Goal: Transaction & Acquisition: Book appointment/travel/reservation

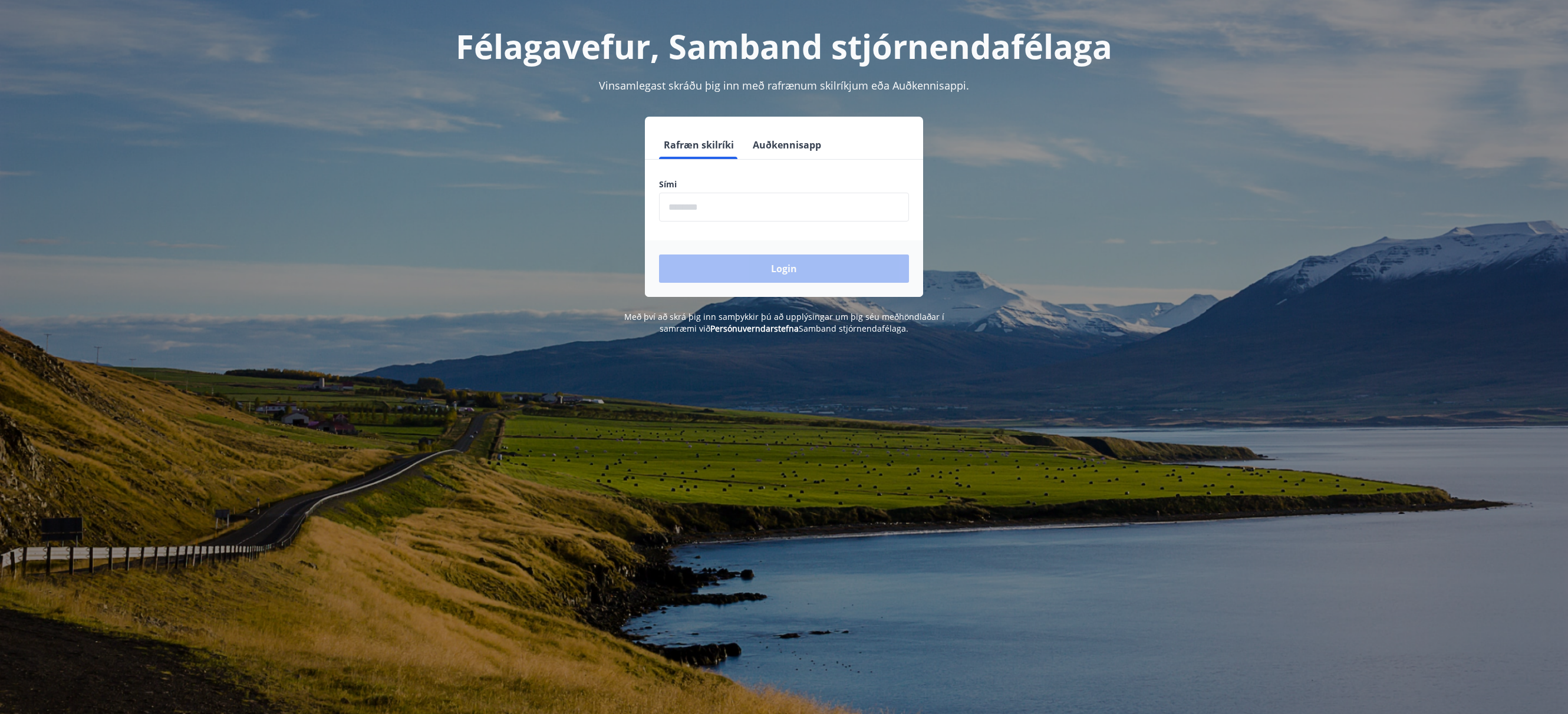
scroll to position [149, 0]
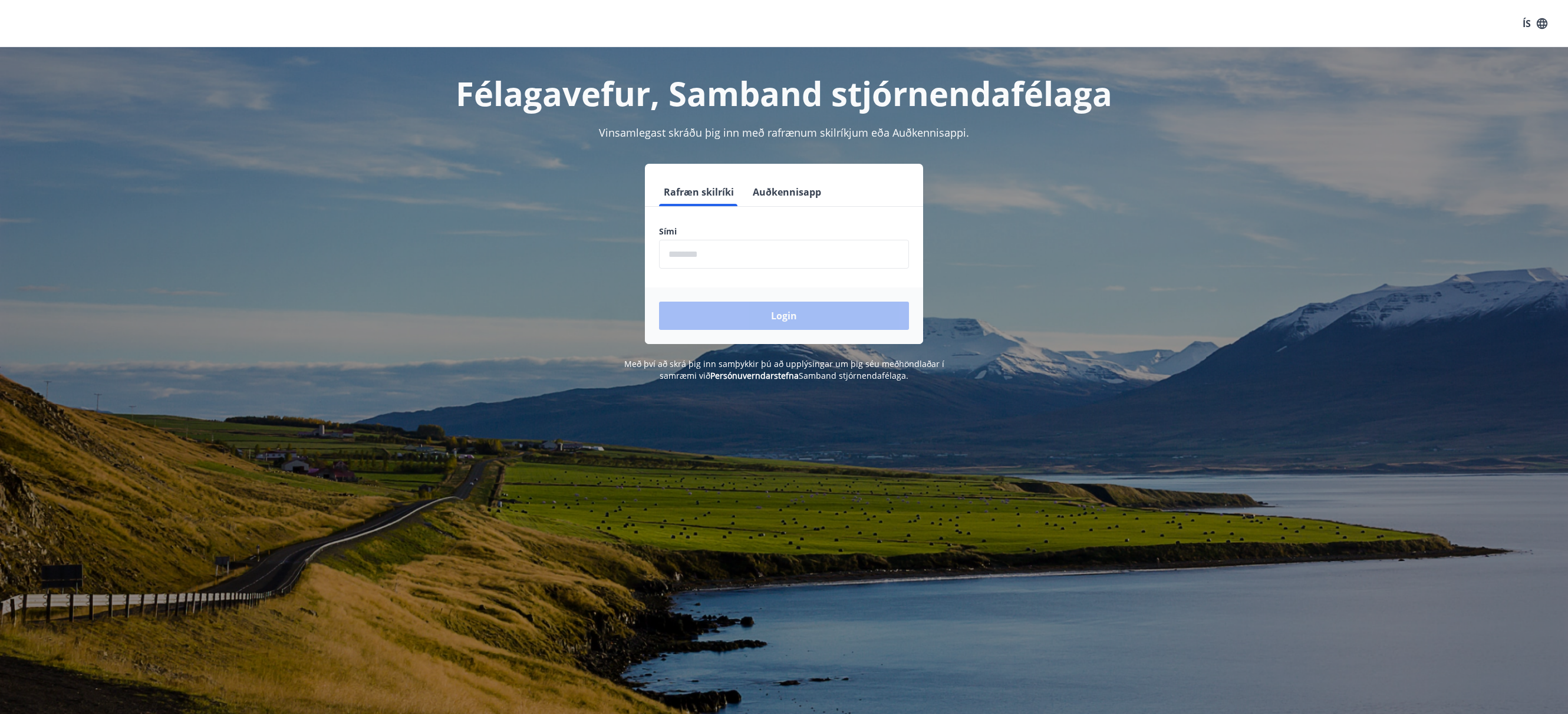
click at [481, 83] on h1 "Félagavefur, Samband stjórnendafélaga" at bounding box center [784, 93] width 821 height 44
click at [773, 314] on div "Login" at bounding box center [784, 316] width 278 height 57
click at [700, 189] on button "Rafræn skilríki" at bounding box center [699, 192] width 80 height 28
click at [763, 264] on input "phone" at bounding box center [784, 255] width 250 height 29
type input "********"
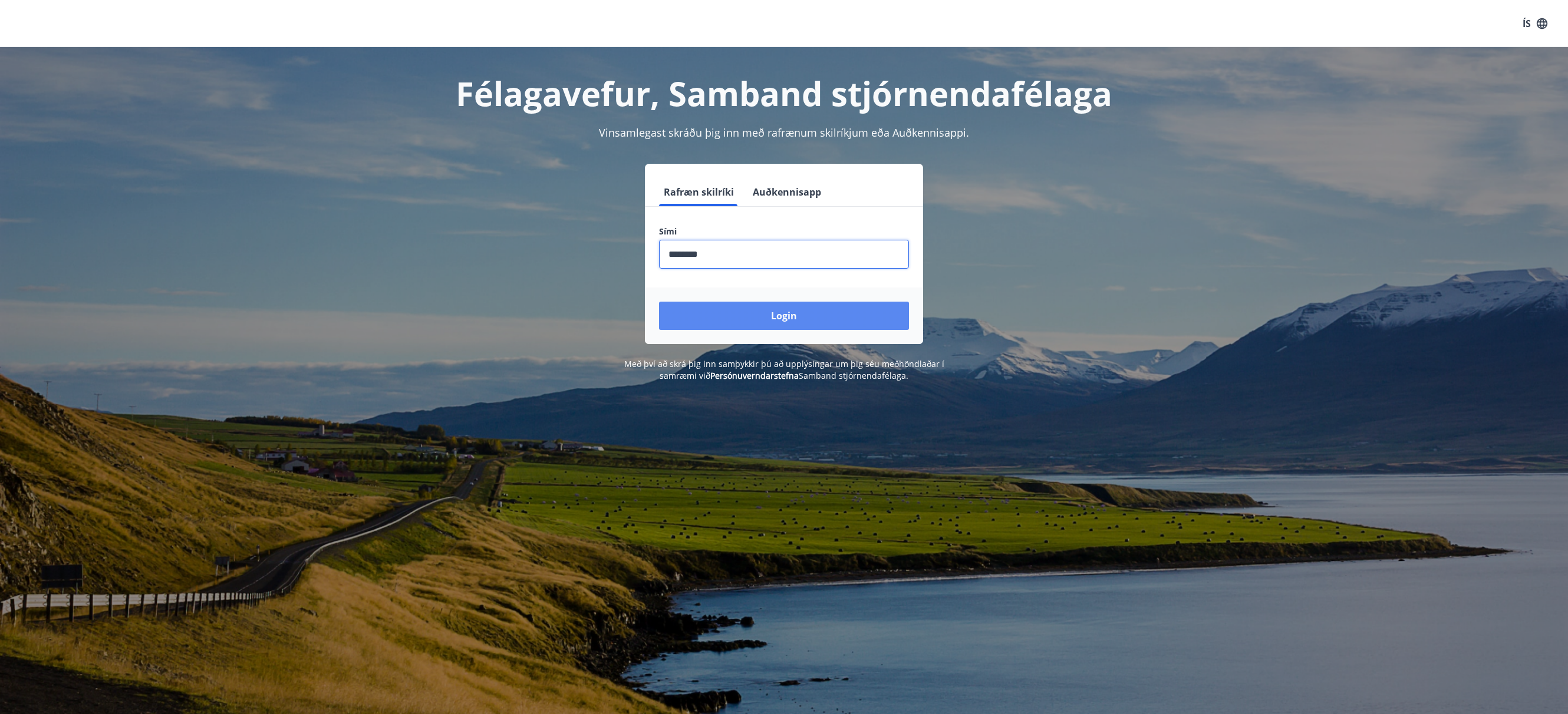
click at [782, 314] on button "Login" at bounding box center [784, 315] width 250 height 28
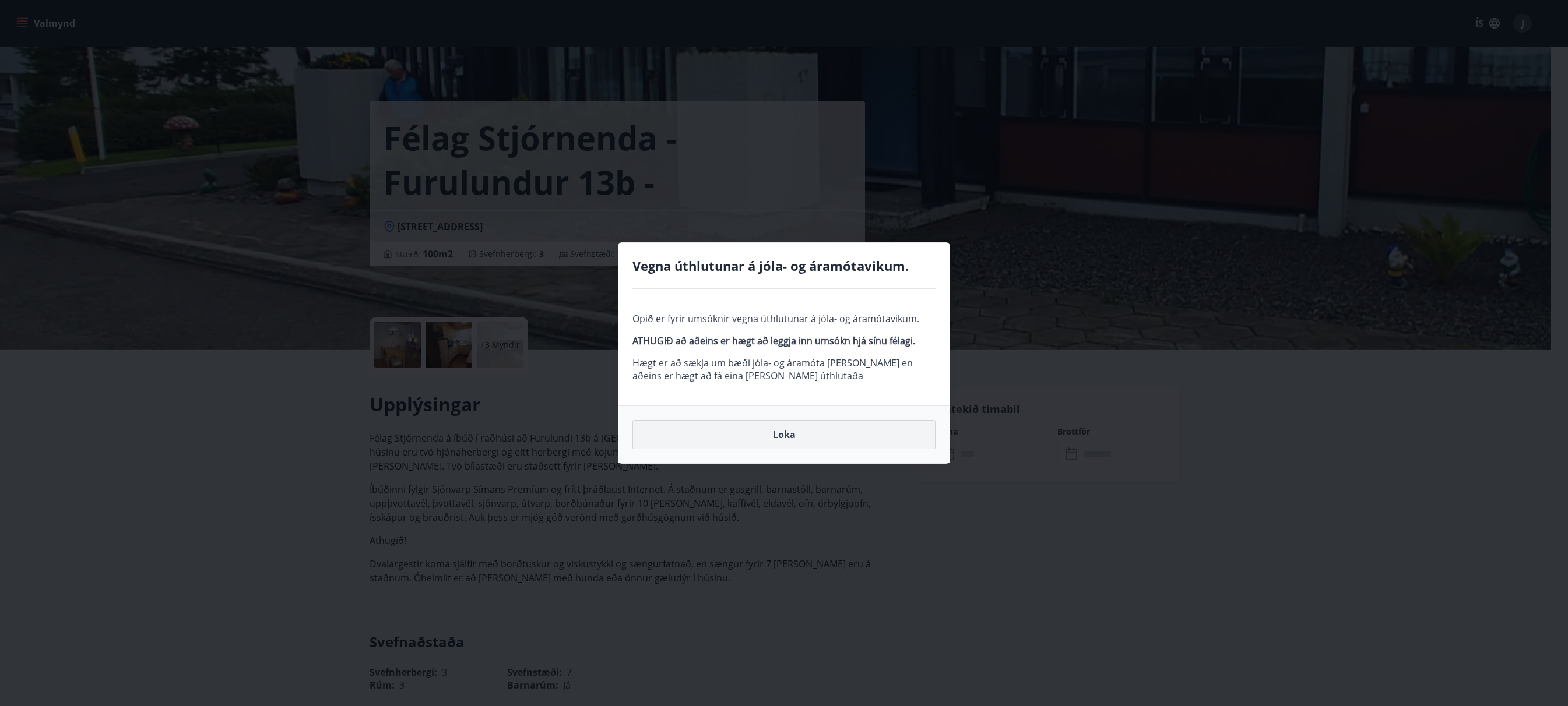
click at [784, 431] on button "Loka" at bounding box center [784, 435] width 303 height 29
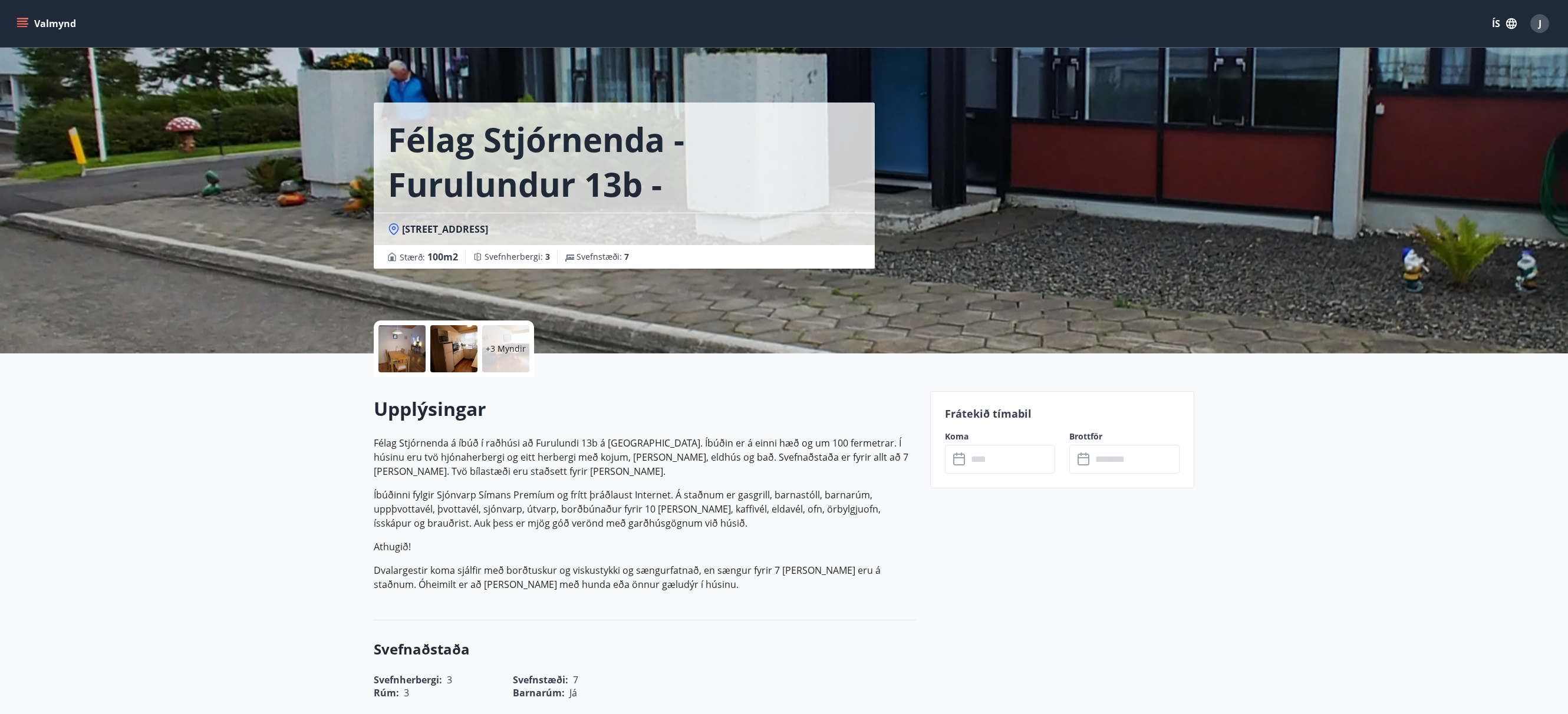
click at [680, 452] on p "Félag Stjórnenda á íbúð í raðhúsi að Furulundi 13b á Akureyri. Íbúðin er á einn…" at bounding box center [644, 457] width 542 height 42
click at [389, 337] on div at bounding box center [401, 348] width 47 height 47
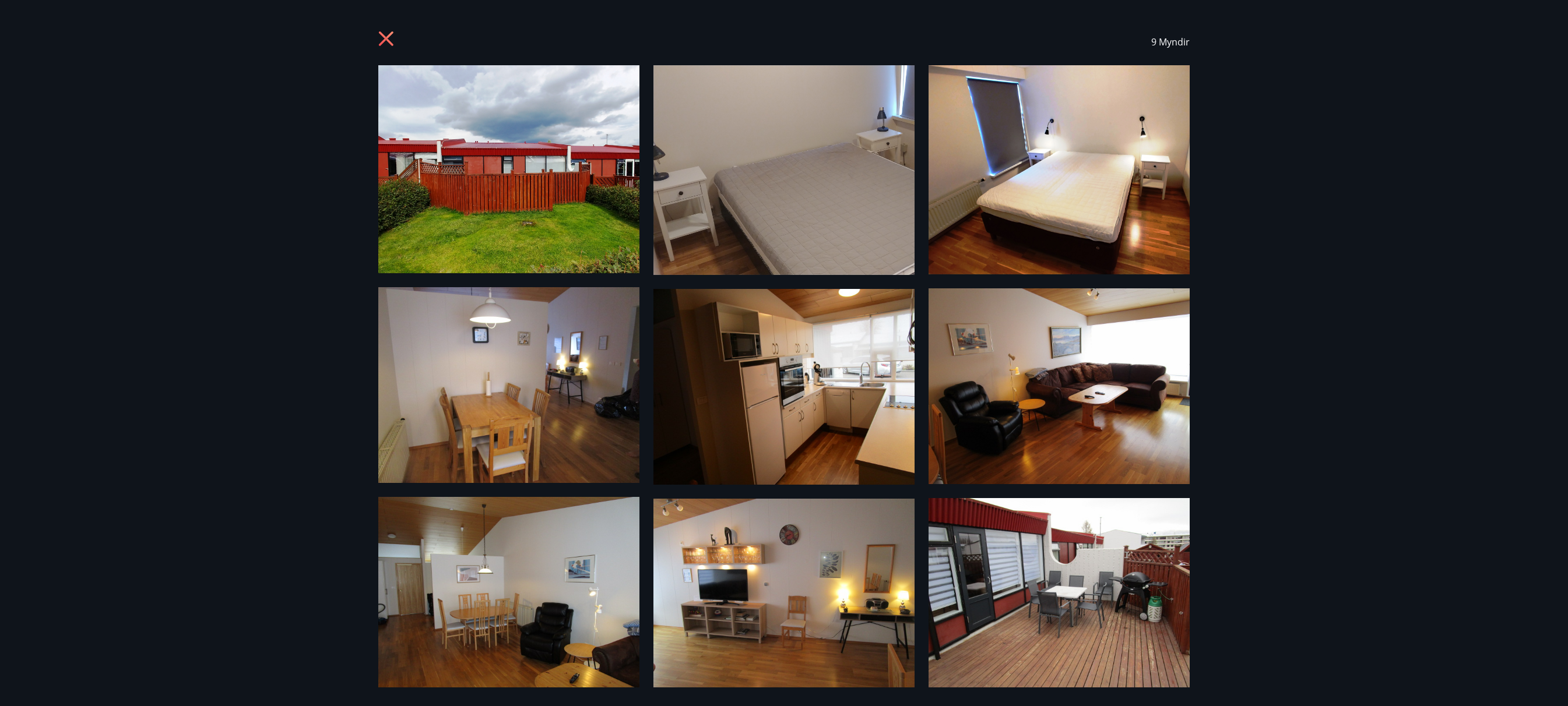
click at [506, 404] on img at bounding box center [509, 385] width 261 height 196
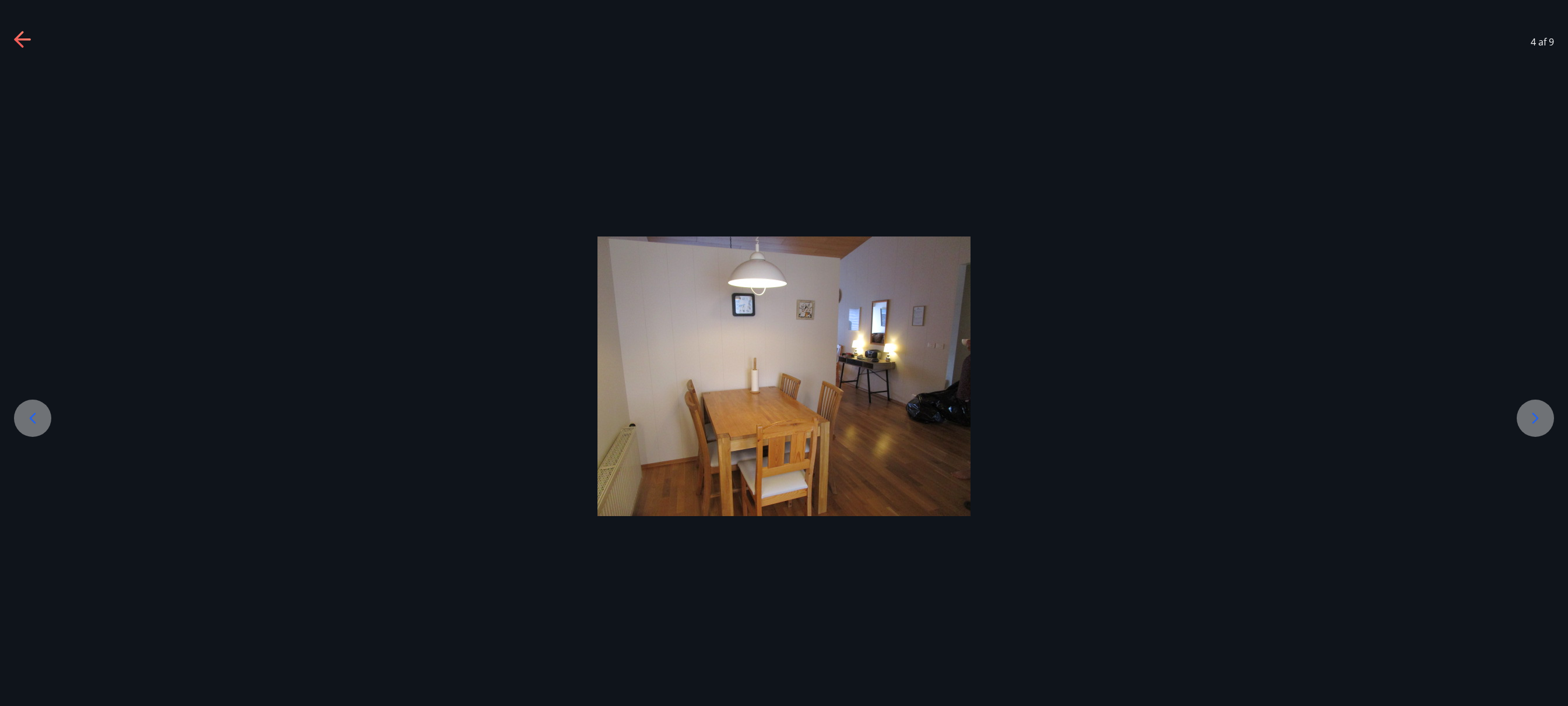
click at [1017, 386] on div at bounding box center [784, 376] width 1568 height 280
click at [855, 414] on img at bounding box center [784, 376] width 373 height 280
click at [1533, 413] on icon at bounding box center [1535, 418] width 19 height 19
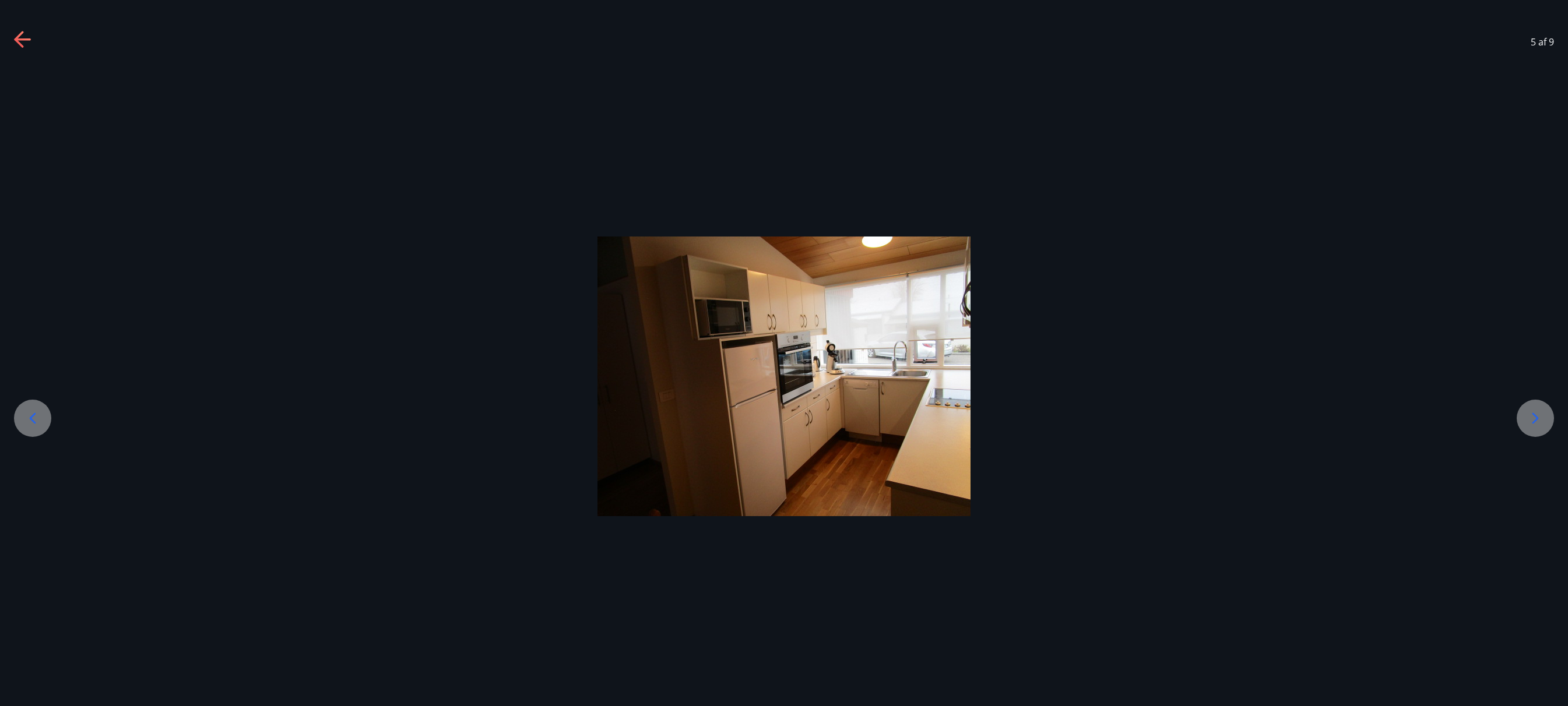
click at [1533, 413] on icon at bounding box center [1535, 418] width 19 height 19
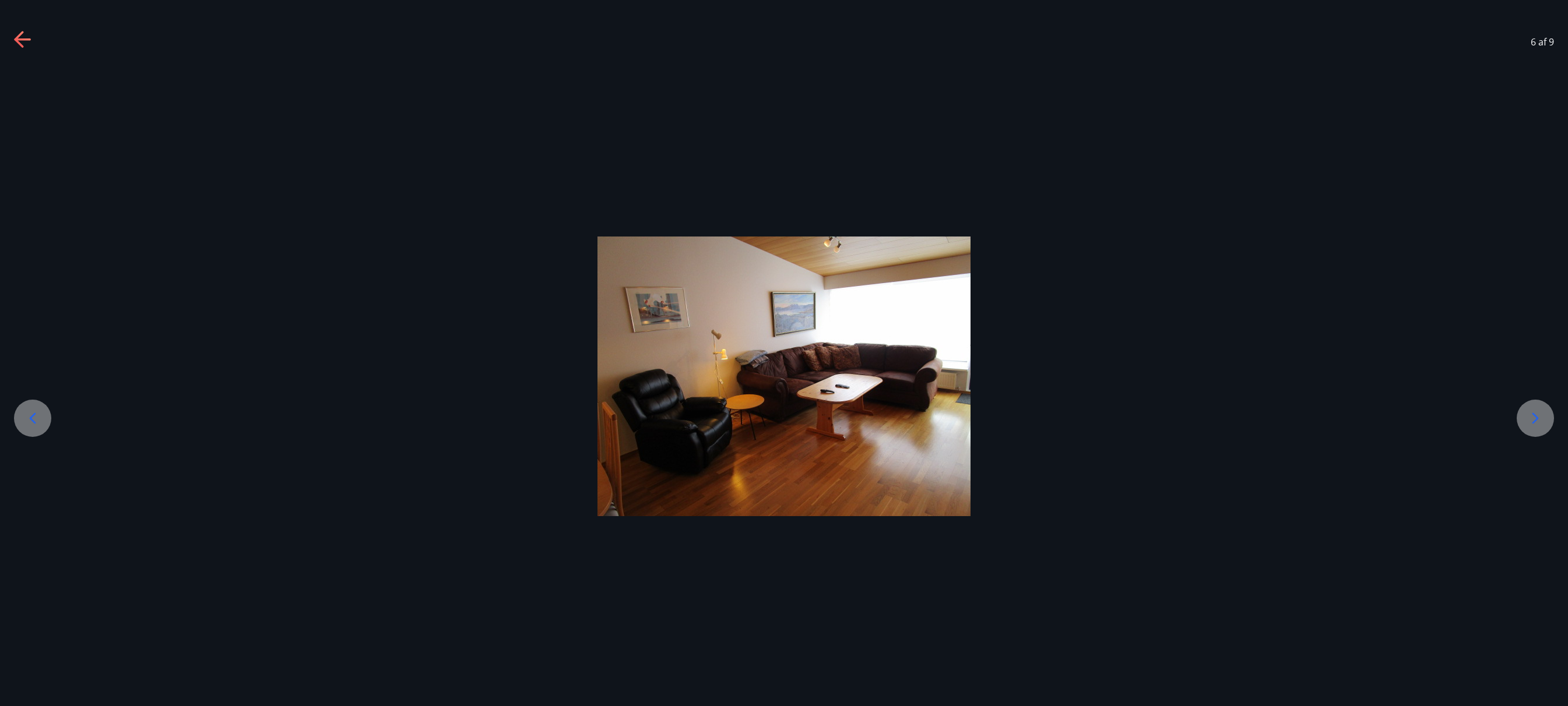
click at [1533, 413] on icon at bounding box center [1535, 418] width 19 height 19
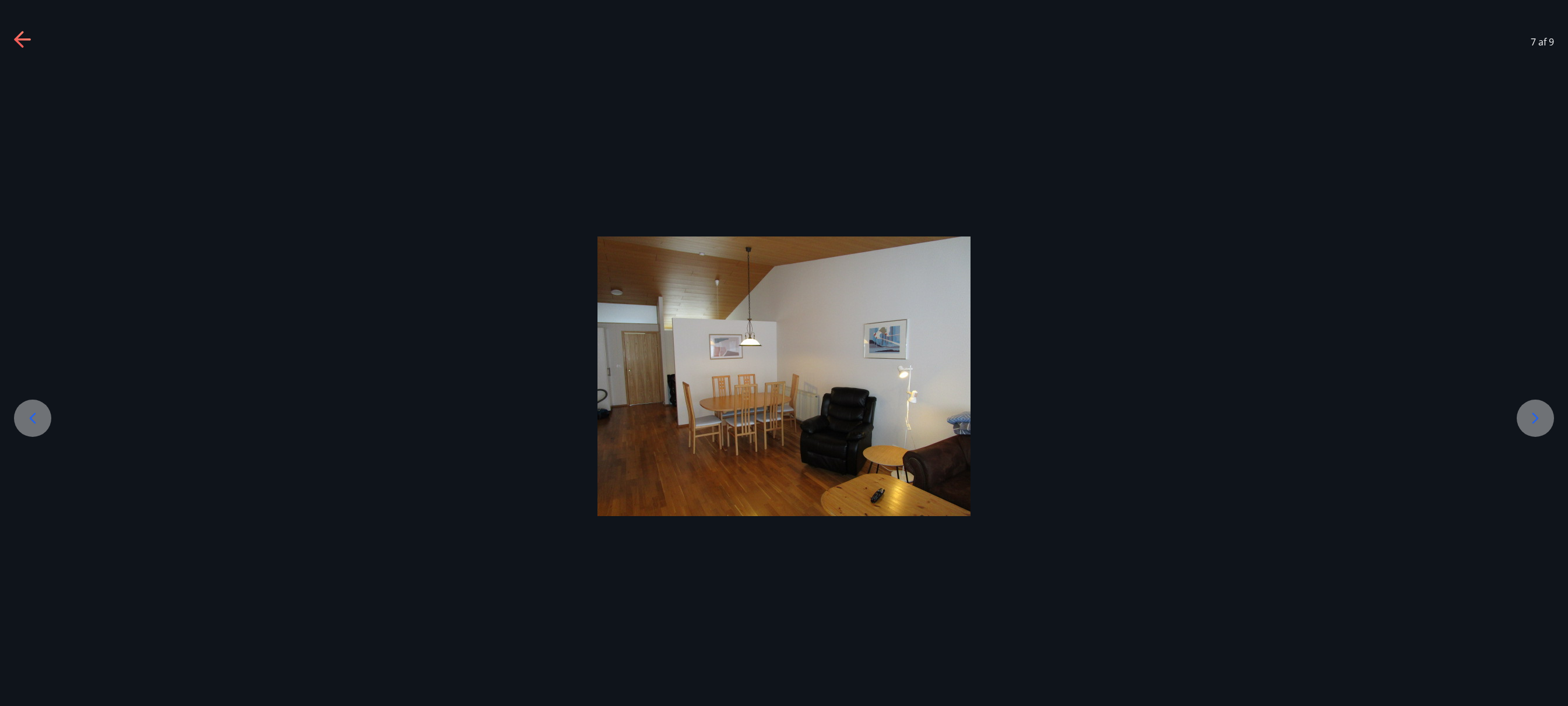
click at [1533, 412] on icon at bounding box center [1535, 418] width 19 height 19
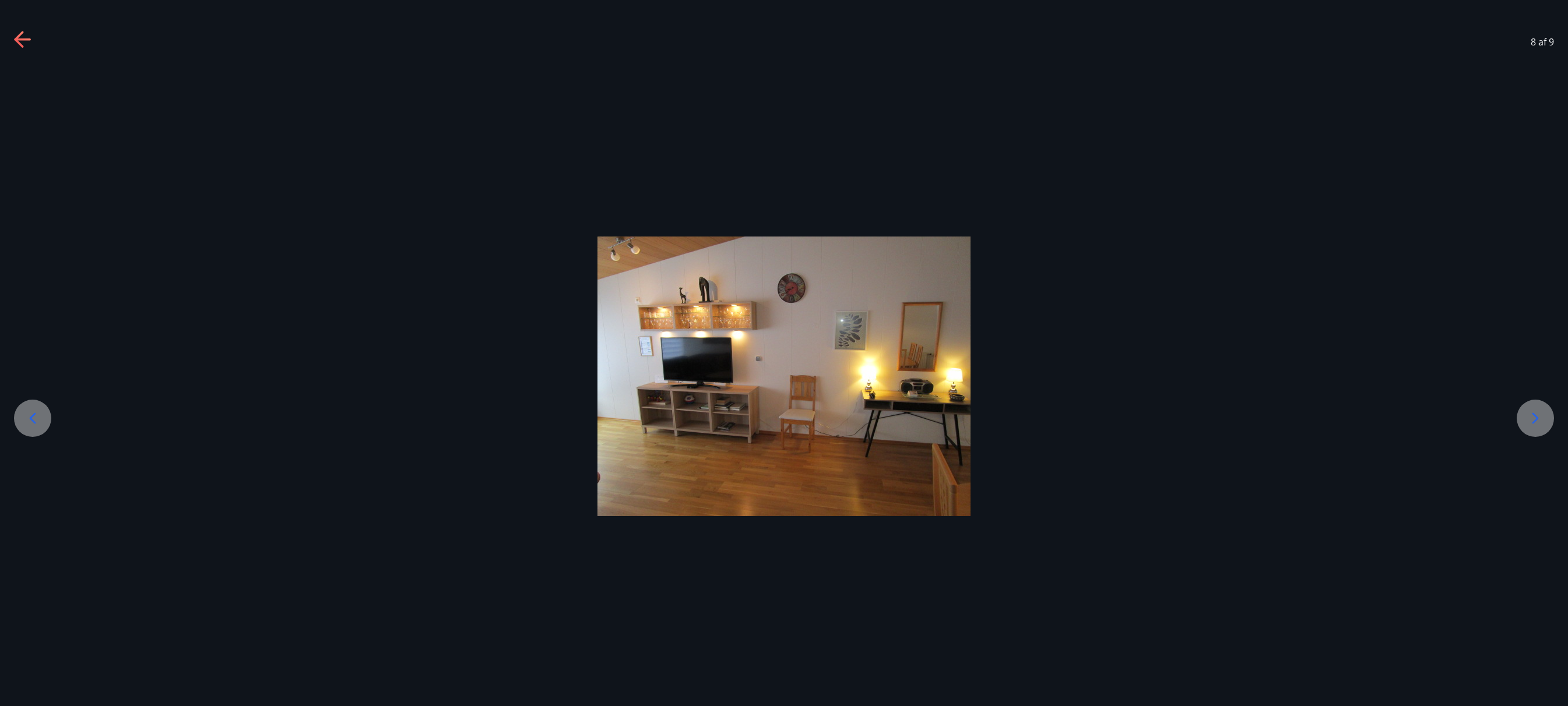
click at [1533, 412] on icon at bounding box center [1535, 418] width 19 height 19
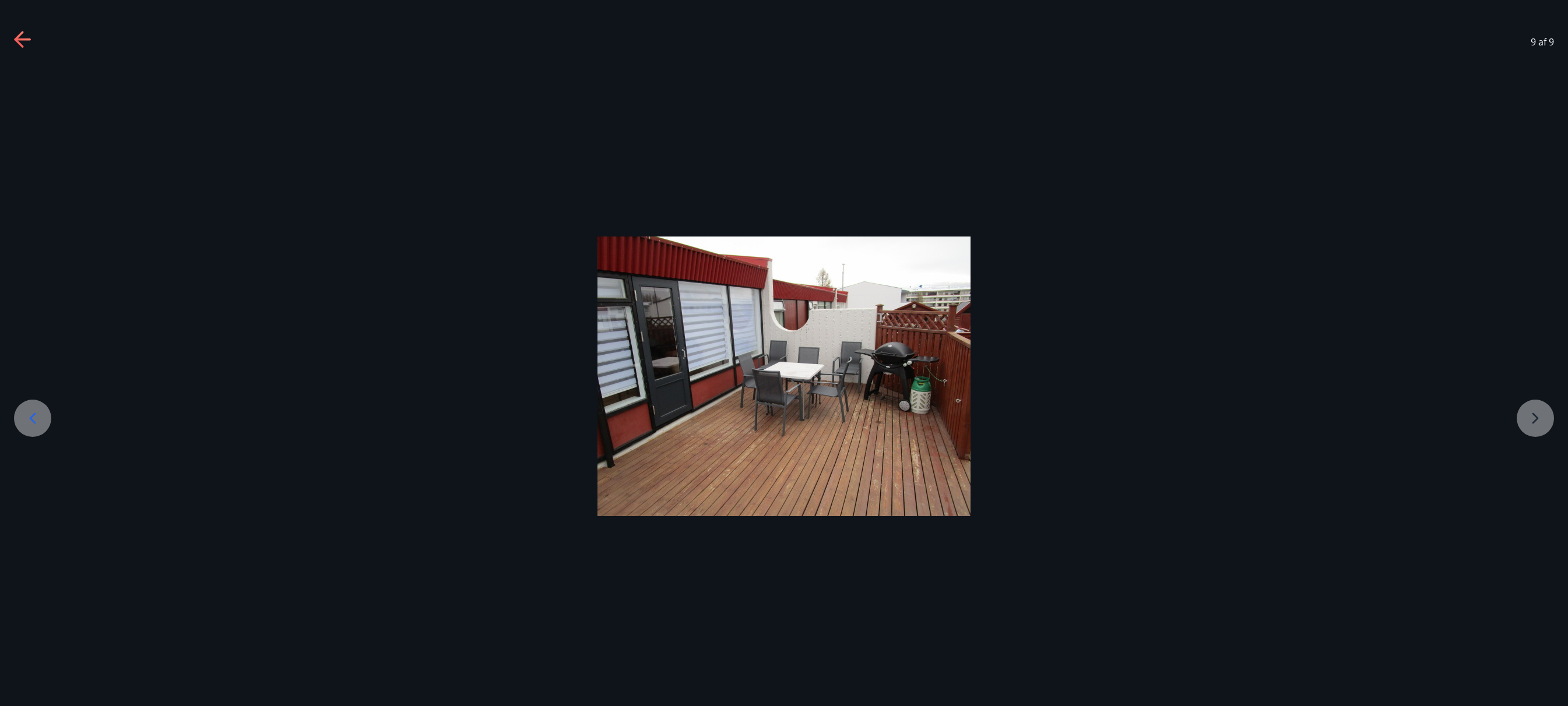
click at [1533, 412] on div at bounding box center [784, 376] width 1568 height 280
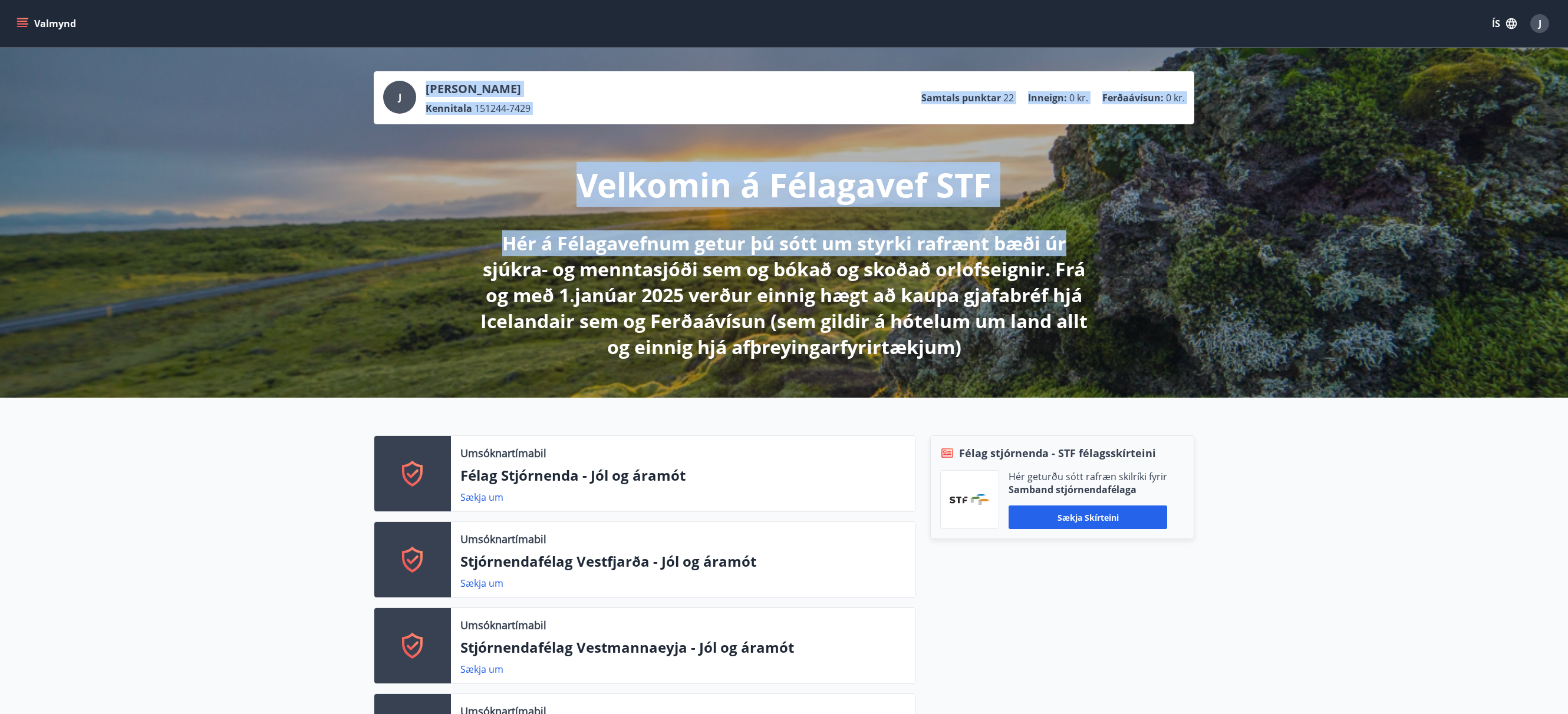
drag, startPoint x: 1566, startPoint y: 74, endPoint x: 1570, endPoint y: 131, distance: 57.1
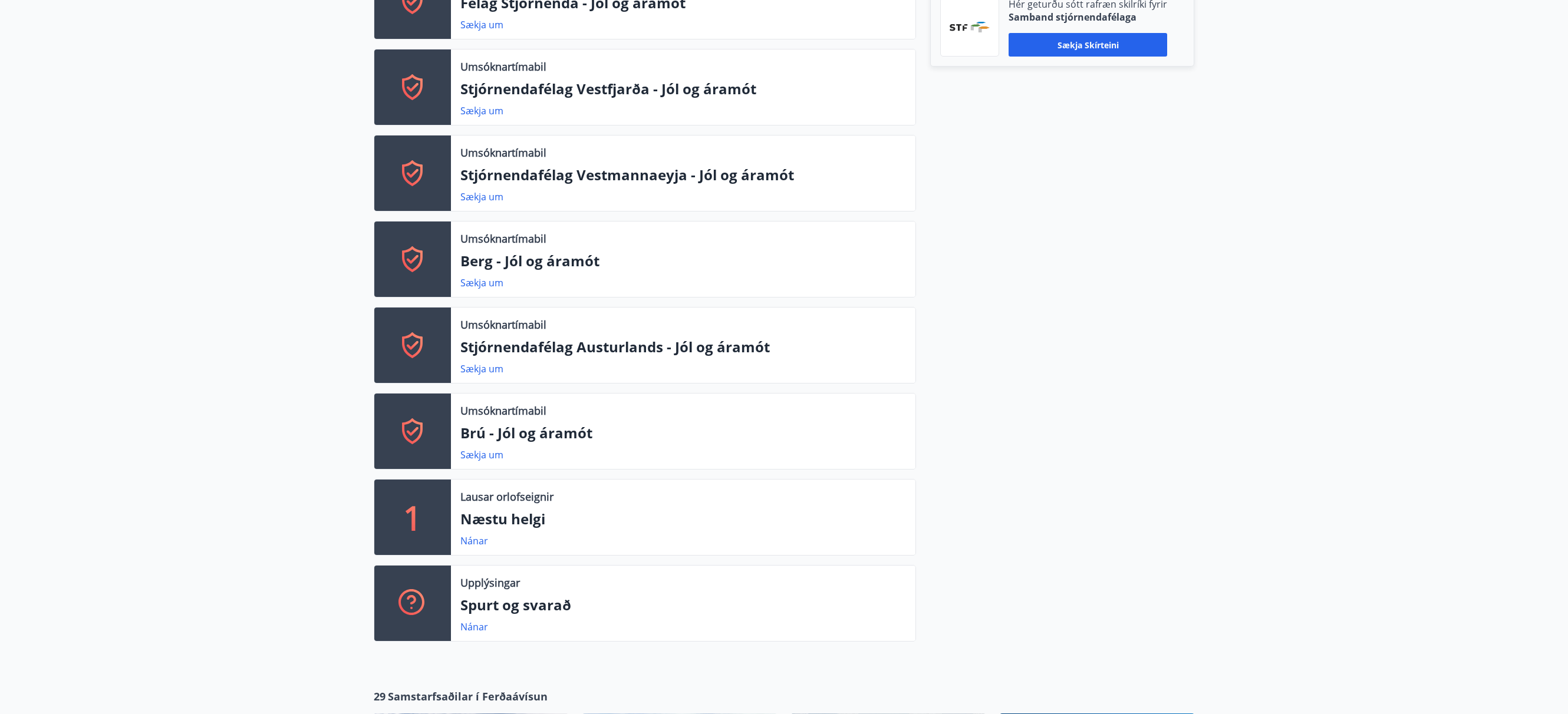
scroll to position [476, 0]
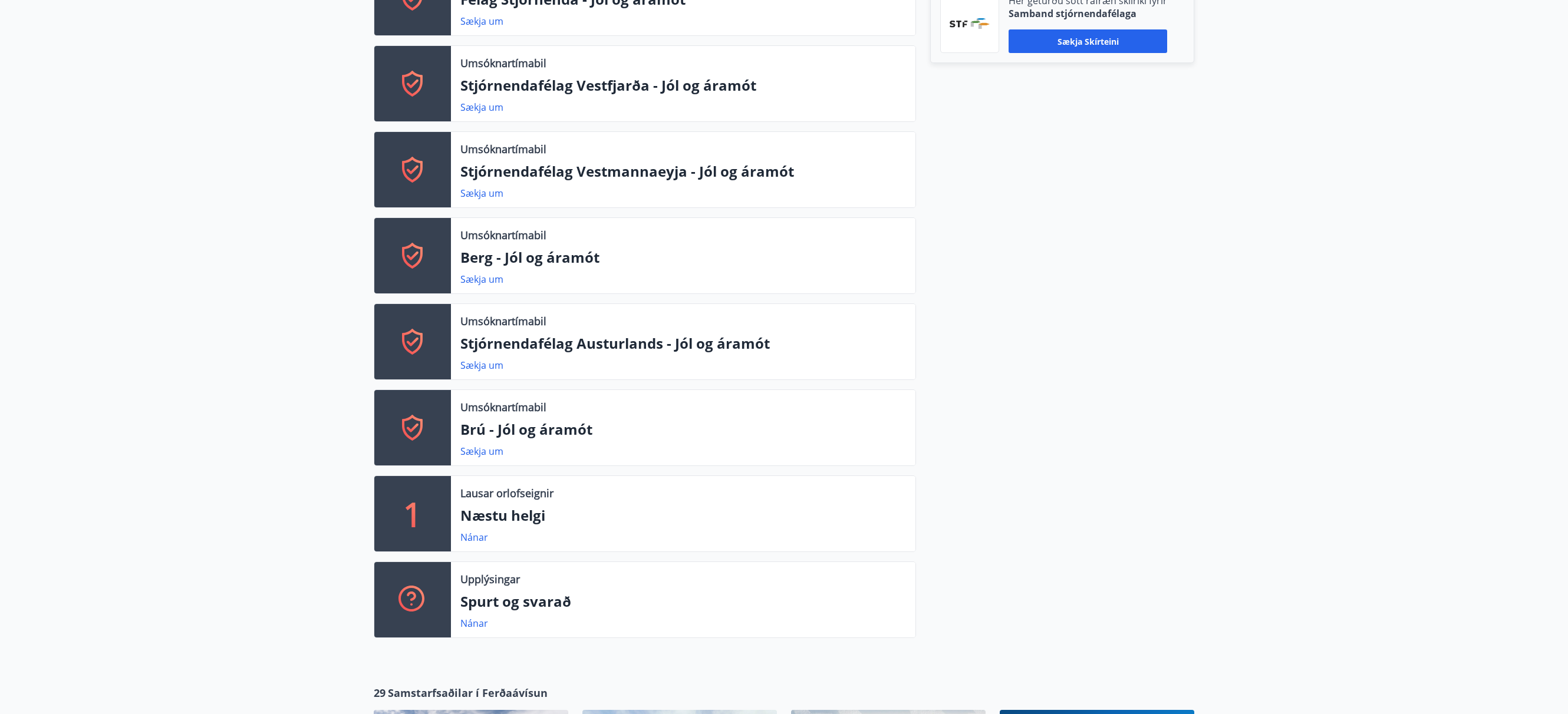
click at [411, 522] on p "1" at bounding box center [413, 514] width 19 height 44
click at [477, 535] on link "Nánar" at bounding box center [474, 537] width 28 height 13
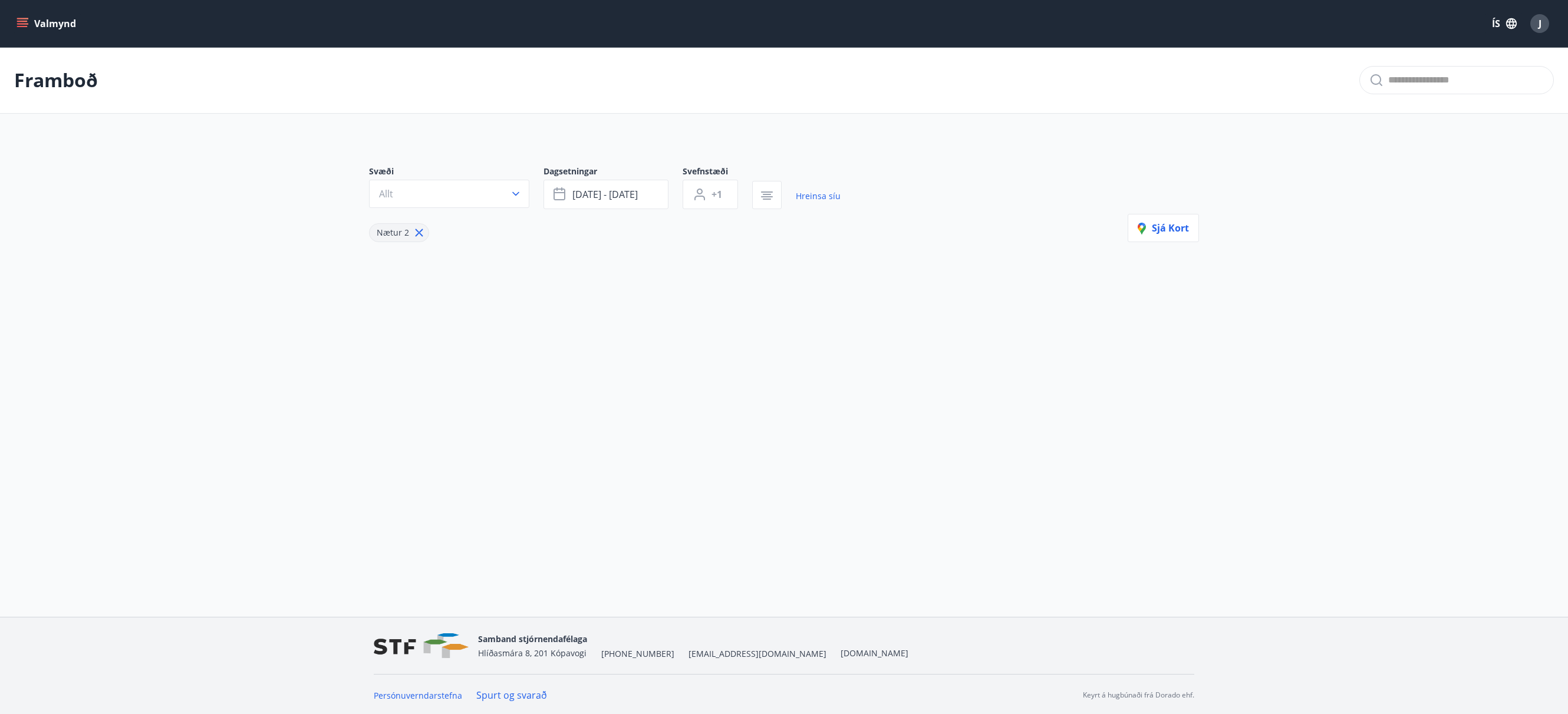
type input "*"
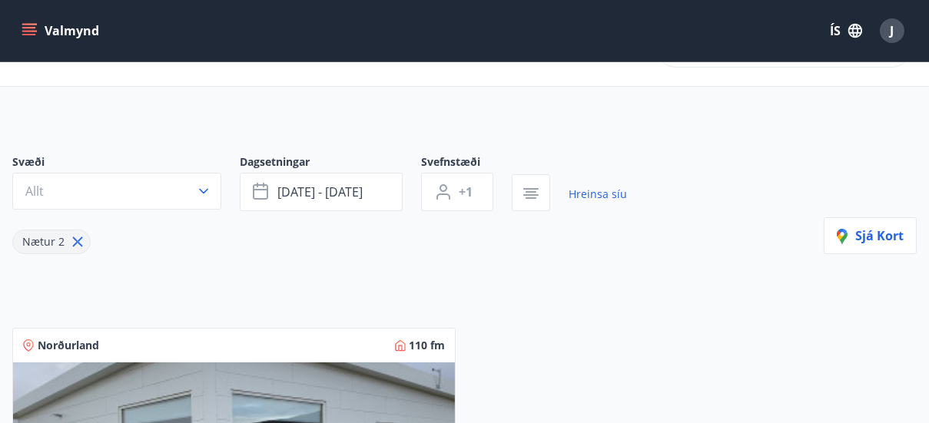
scroll to position [89, 0]
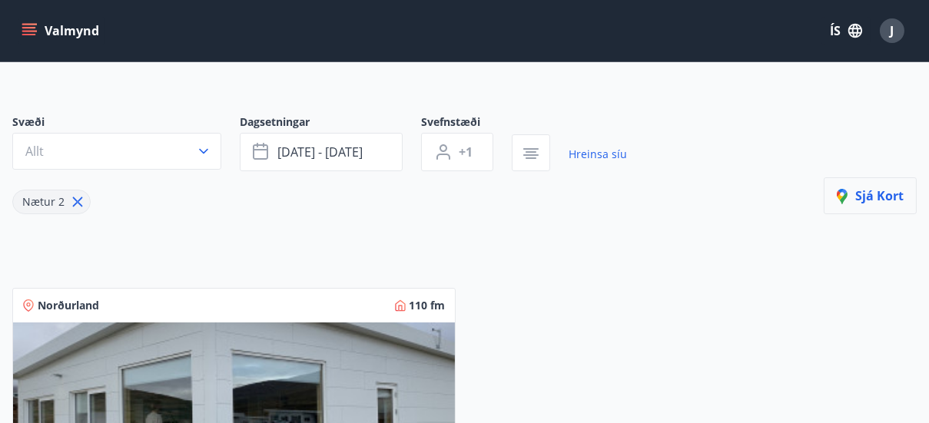
click at [876, 191] on span "Sjá kort" at bounding box center [870, 195] width 67 height 17
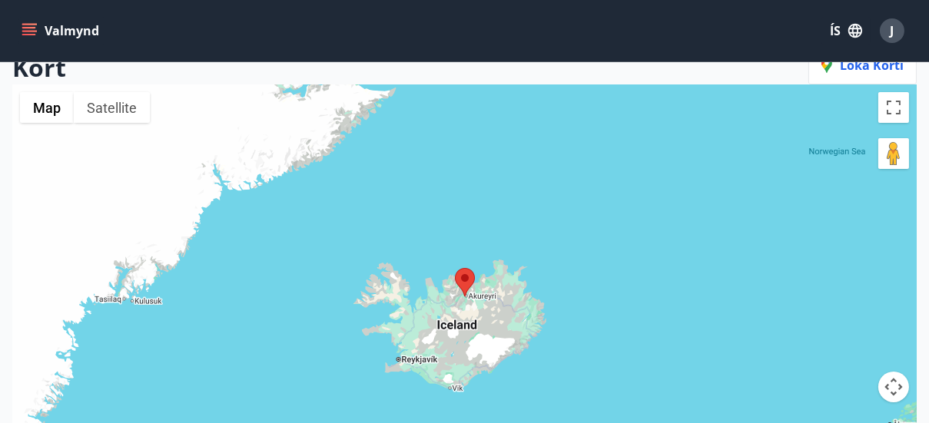
scroll to position [139, 0]
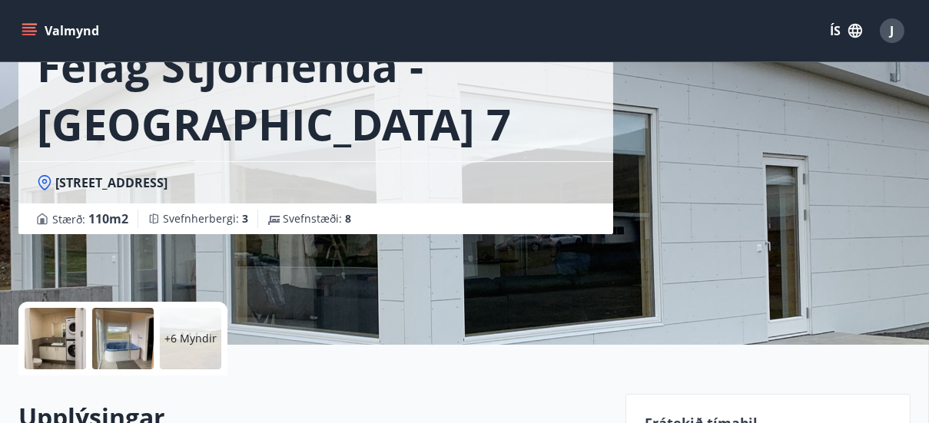
scroll to position [132, 0]
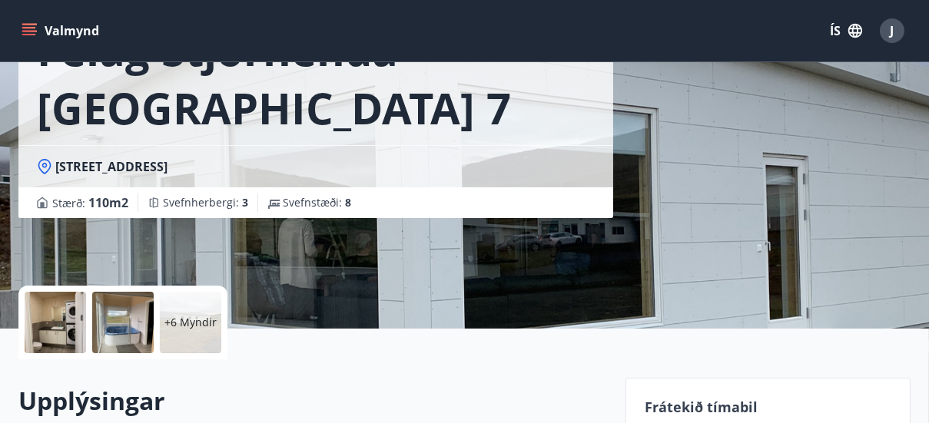
click at [895, 122] on div "Félag Stjórnenda - Hvassaland 7 Hvassalandi 7, 601 Akureyri Stærð : 110 m2 Svef…" at bounding box center [464, 98] width 892 height 461
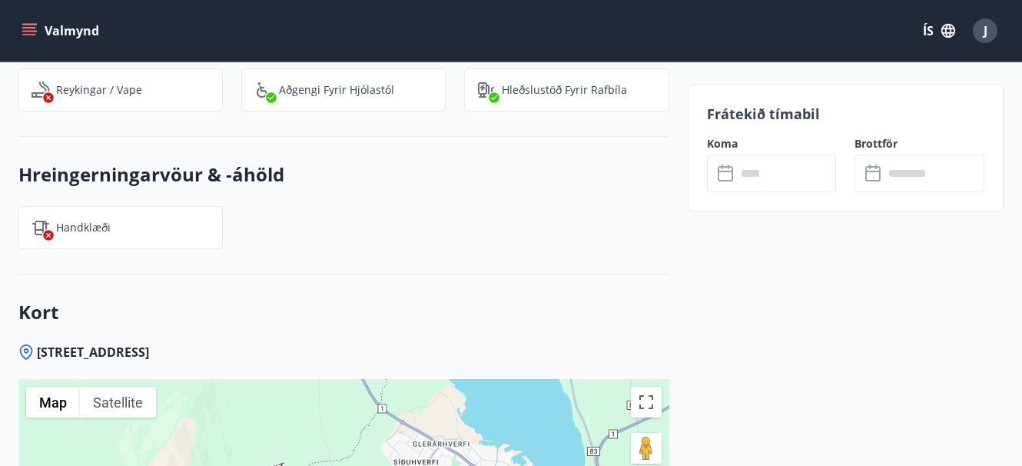
scroll to position [2058, 0]
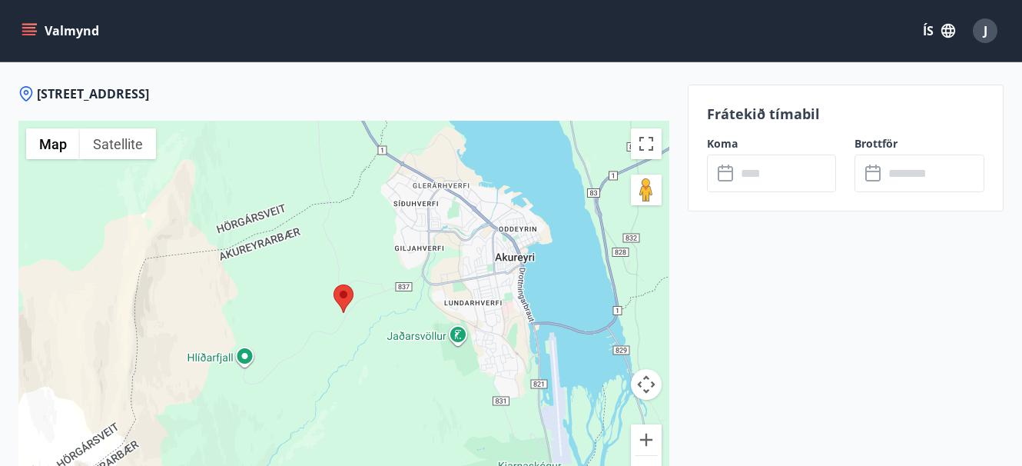
scroll to position [2304, 0]
click at [734, 114] on p "Frátekið tímabil" at bounding box center [845, 114] width 277 height 20
click at [719, 147] on label "Koma" at bounding box center [772, 143] width 130 height 15
click at [721, 176] on icon at bounding box center [727, 173] width 18 height 18
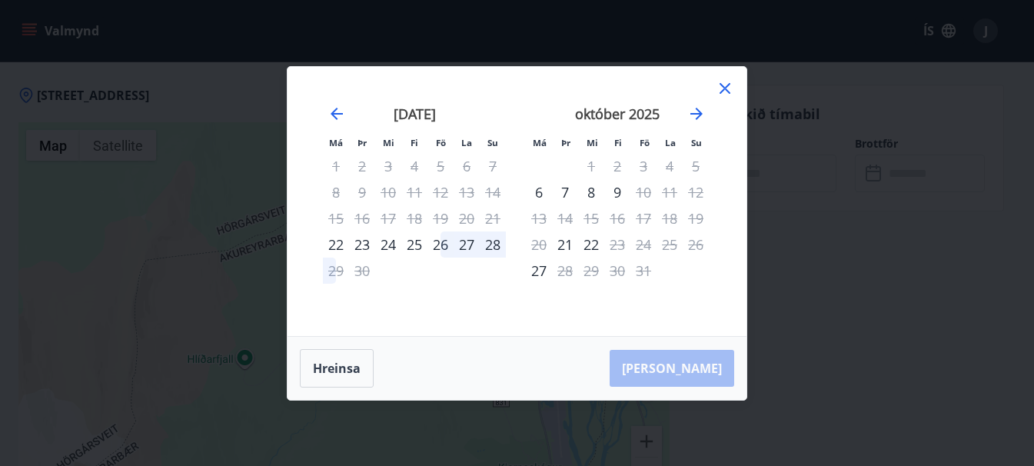
click at [725, 88] on icon at bounding box center [724, 88] width 11 height 11
